Goal: Download file/media

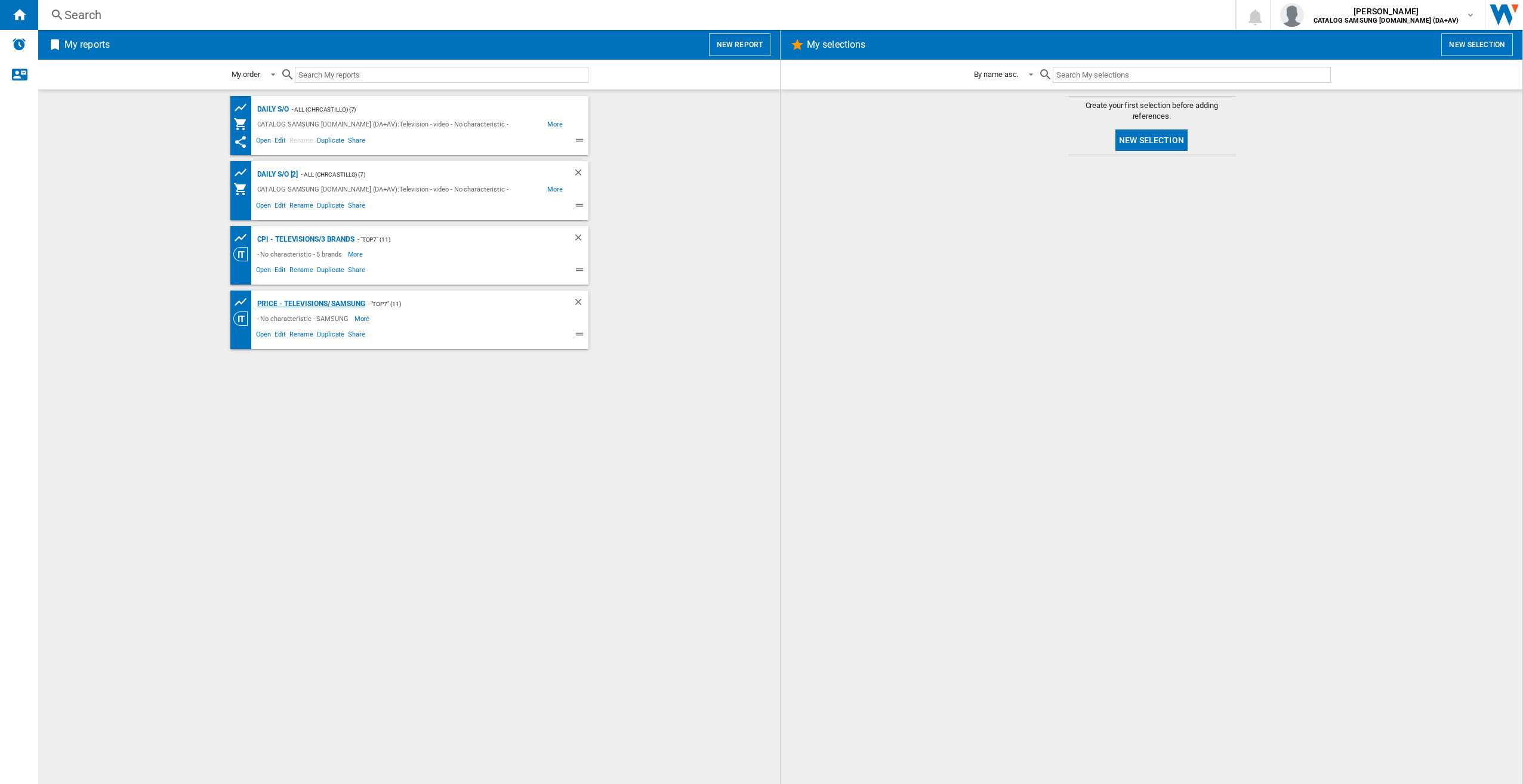
click at [340, 300] on div "Price - Televisions/ Samsung" at bounding box center [309, 304] width 111 height 15
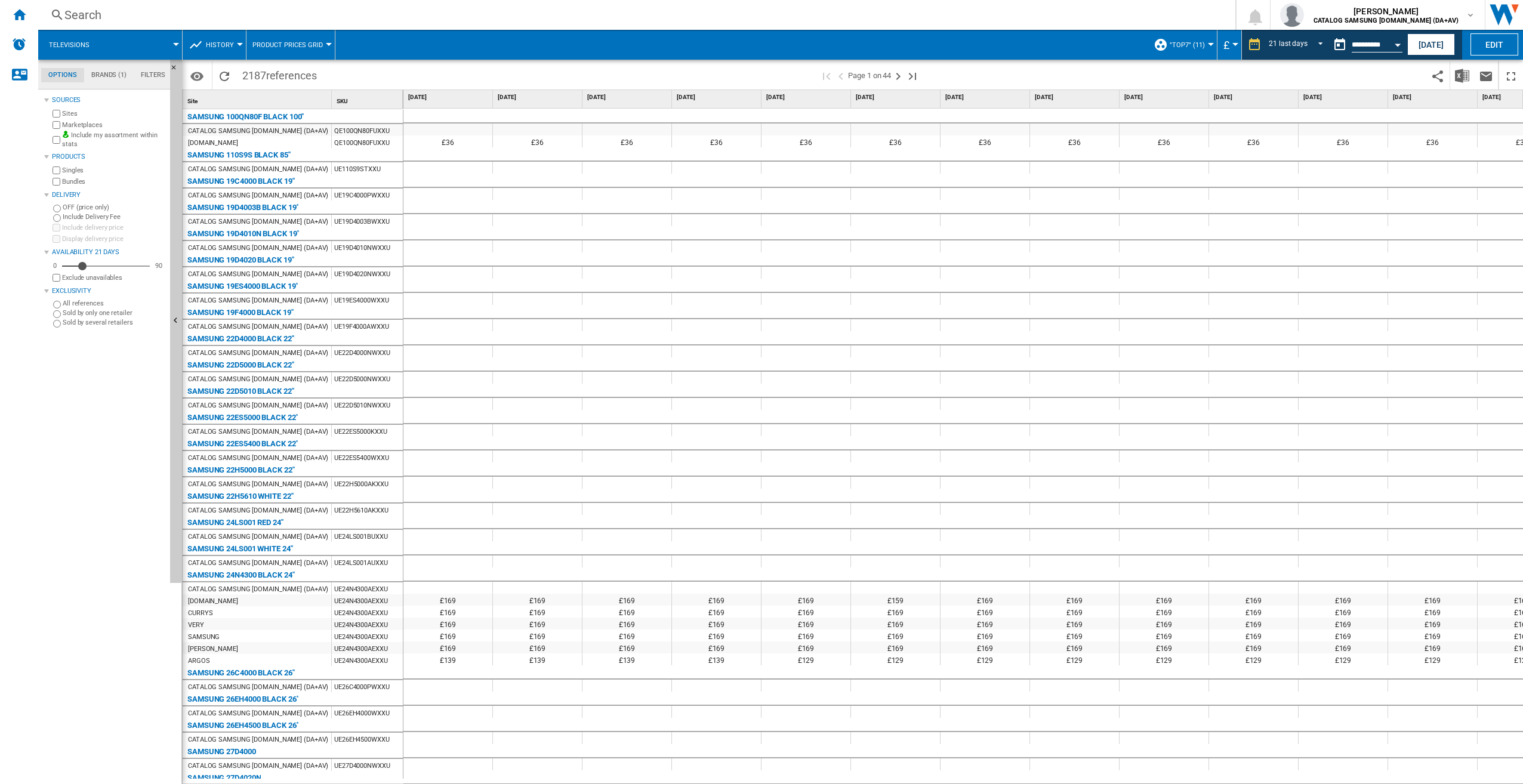
drag, startPoint x: 1434, startPoint y: 47, endPoint x: 1222, endPoint y: 550, distance: 545.9
click at [1434, 47] on button "[DATE]" at bounding box center [1431, 44] width 48 height 22
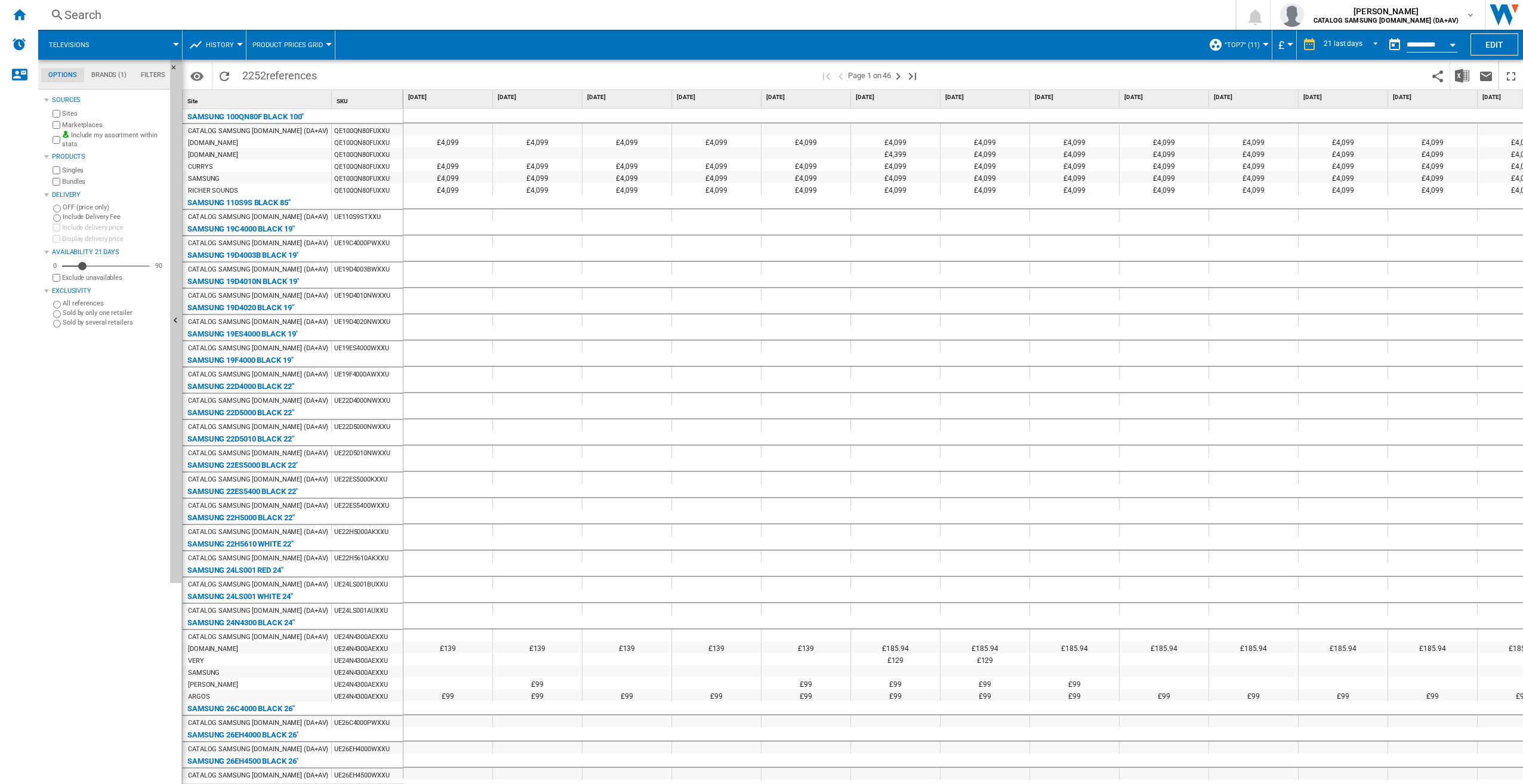
click at [1005, 18] on div "Search" at bounding box center [634, 14] width 1140 height 16
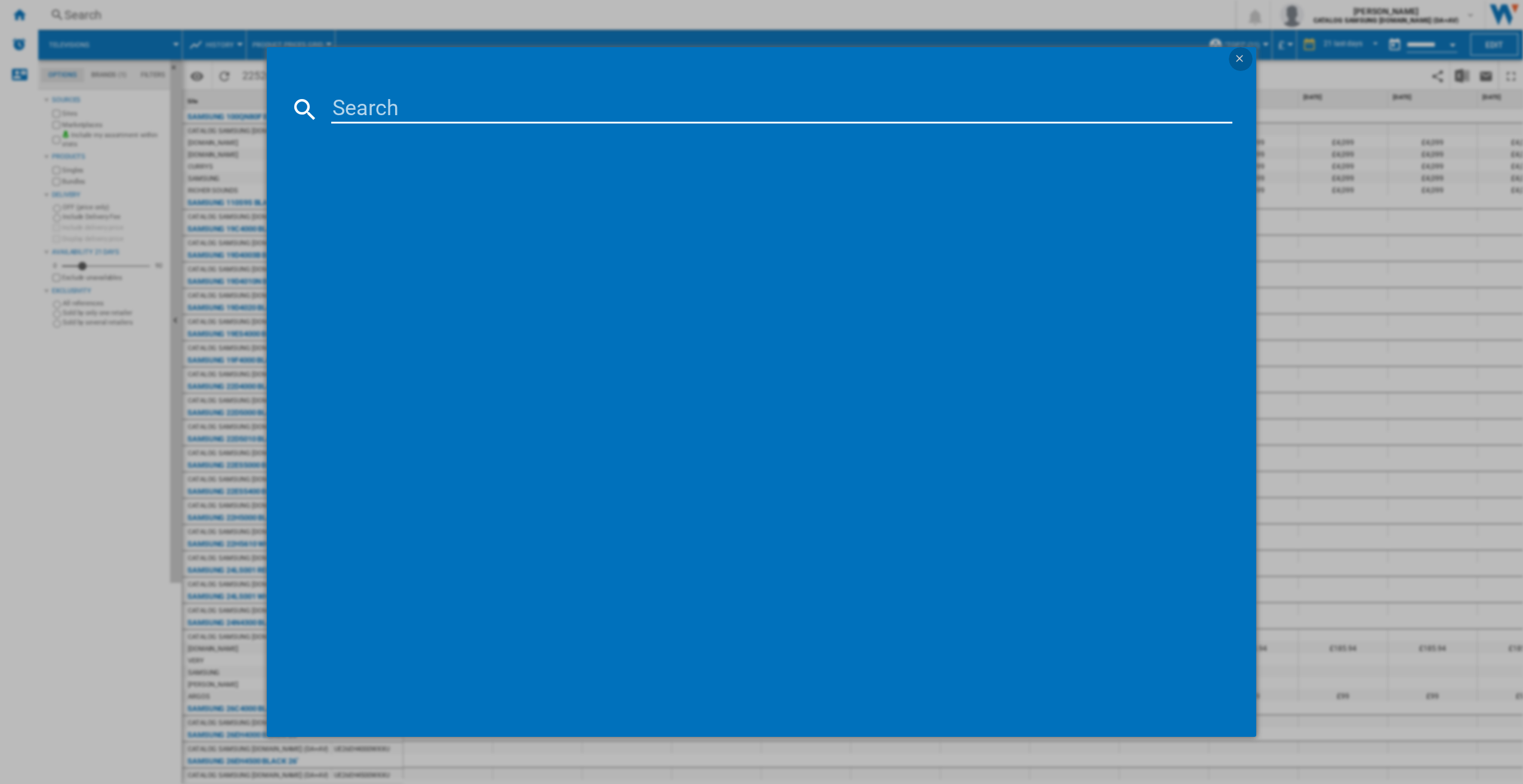
click at [1238, 53] on ng-md-icon "getI18NText('BUTTONS.CLOSE_DIALOG')" at bounding box center [1241, 59] width 14 height 14
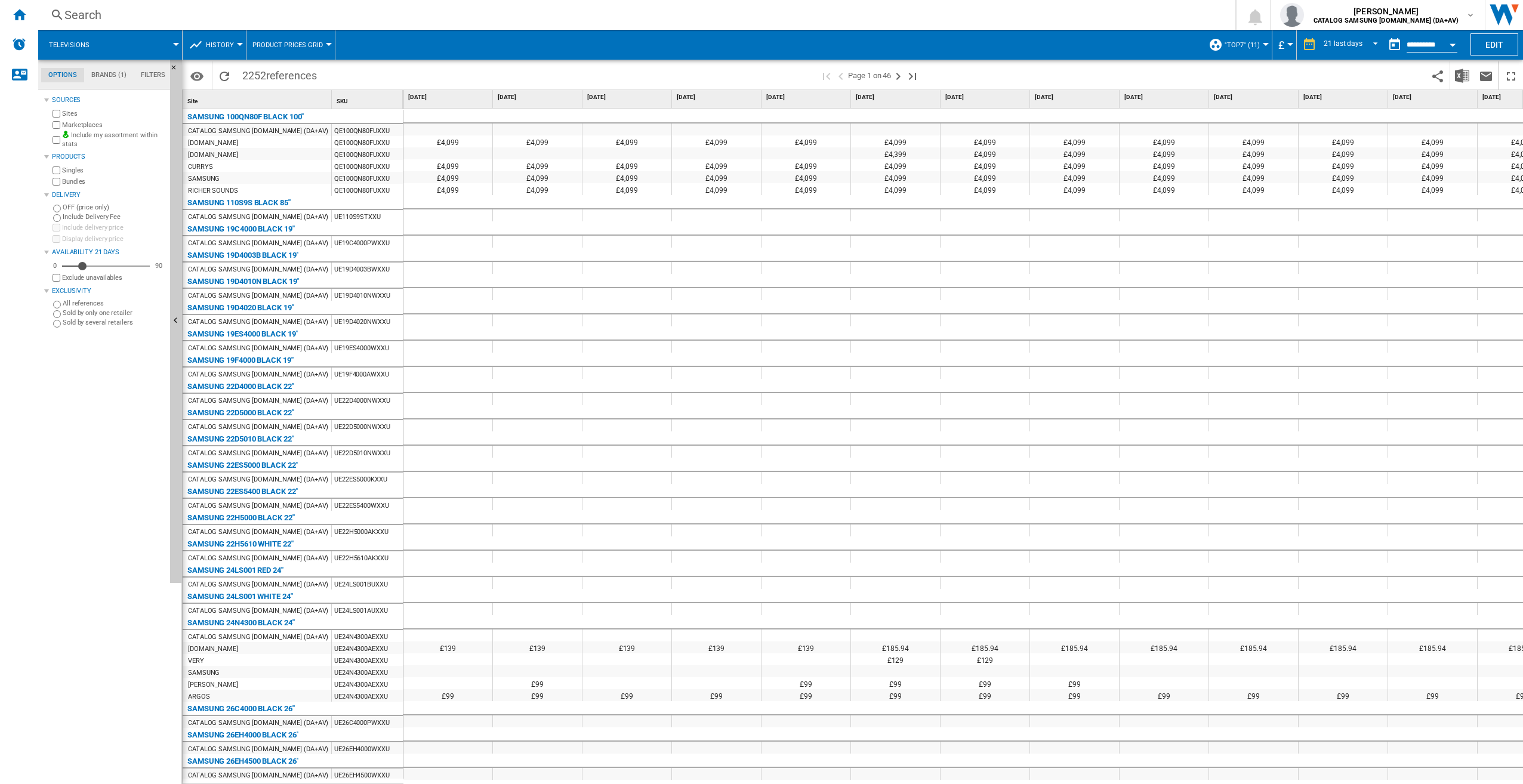
click at [1131, 4] on div "Search Search 0 [PERSON_NAME] CATALOG SAMSUNG [DOMAIN_NAME] (DA+AV) CATALOG SAM…" at bounding box center [781, 15] width 1485 height 30
click at [1467, 78] on img "Download in Excel" at bounding box center [1462, 76] width 14 height 14
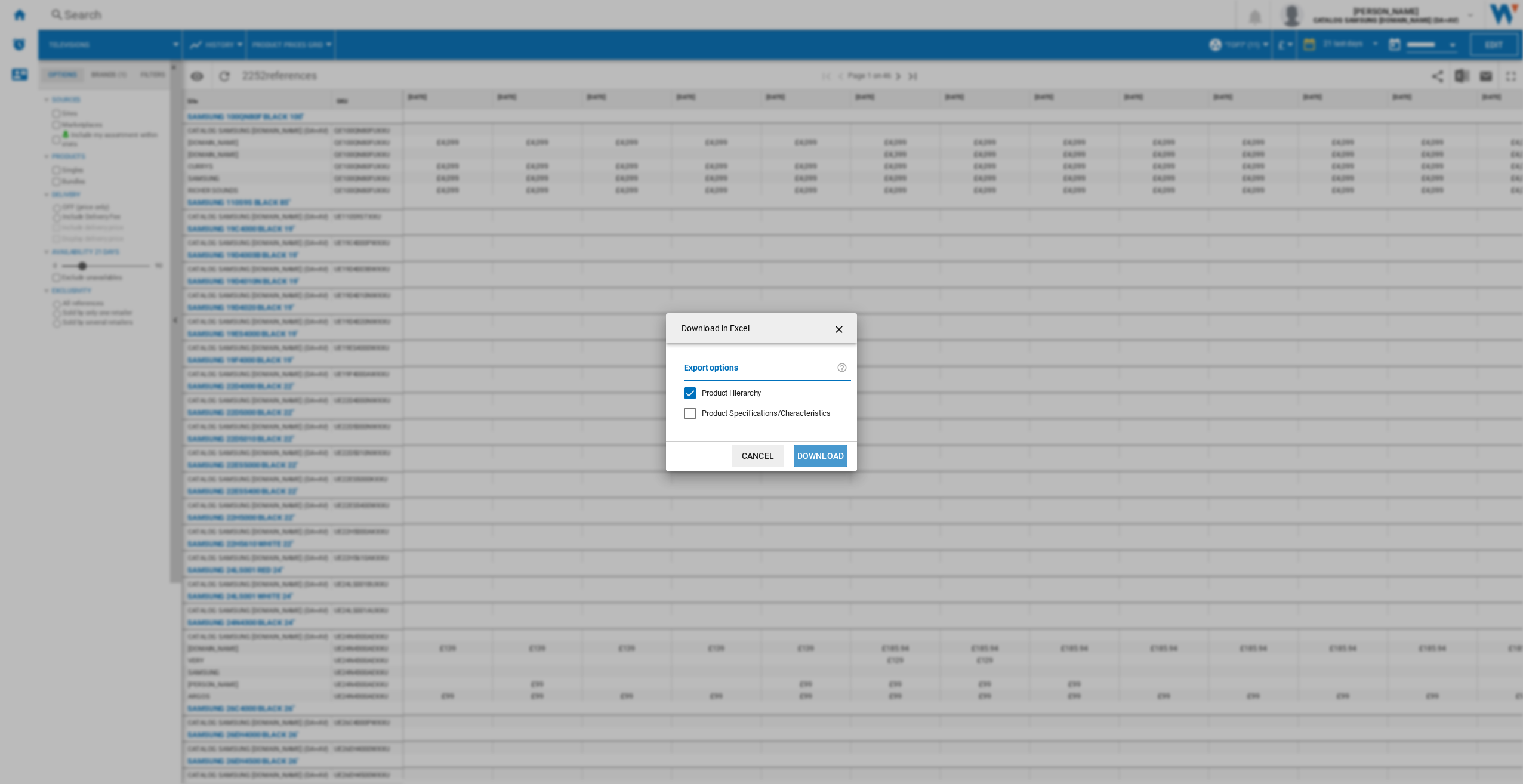
drag, startPoint x: 817, startPoint y: 455, endPoint x: 1170, endPoint y: 568, distance: 370.6
click at [818, 455] on button "Download" at bounding box center [820, 456] width 54 height 22
